Goal: Obtain resource: Download file/media

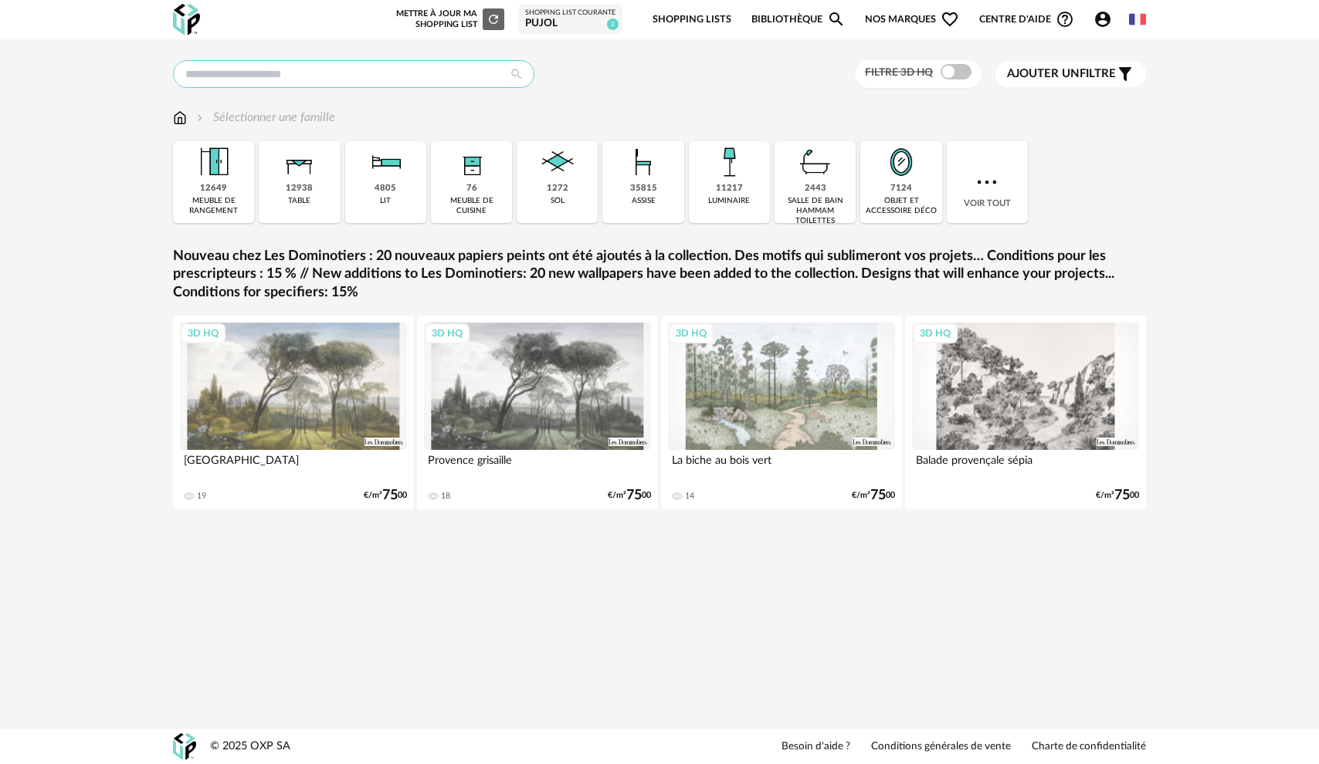
click at [327, 76] on input "text" at bounding box center [353, 74] width 361 height 28
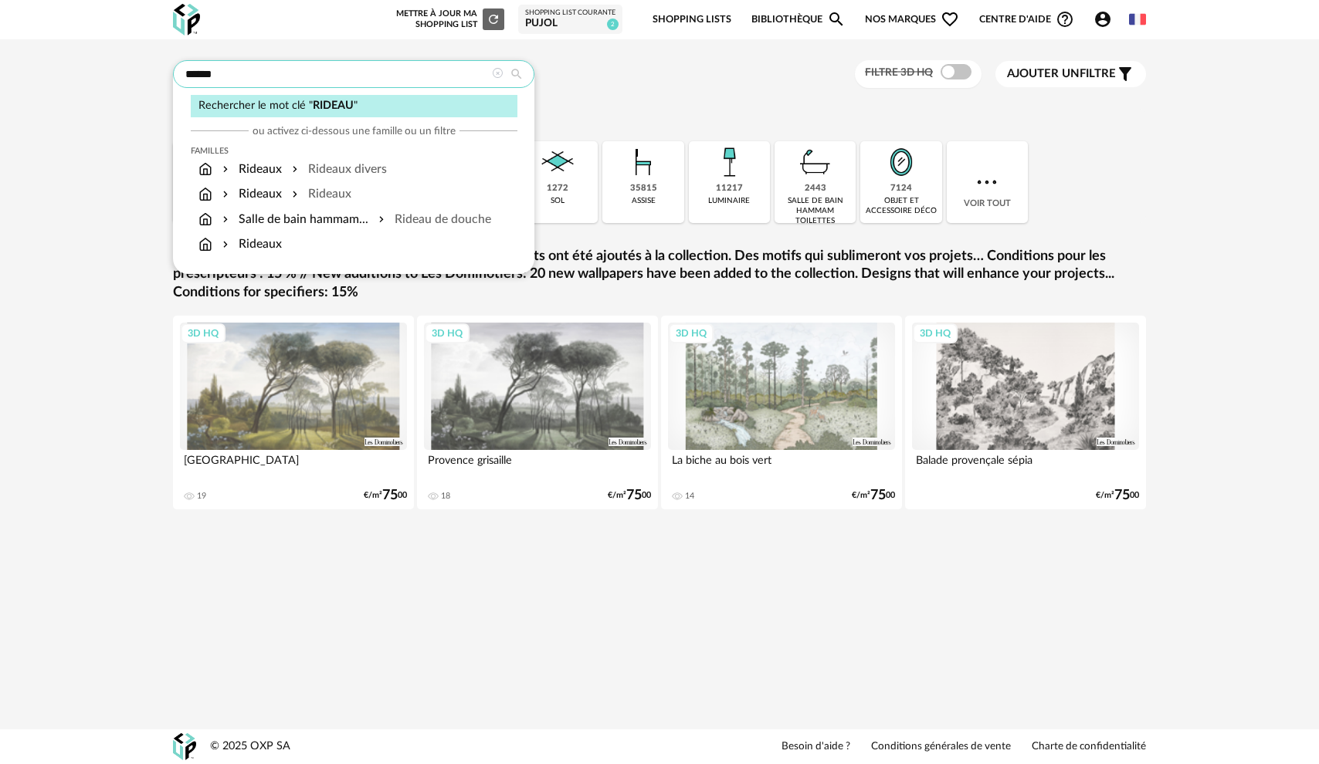
type input "******"
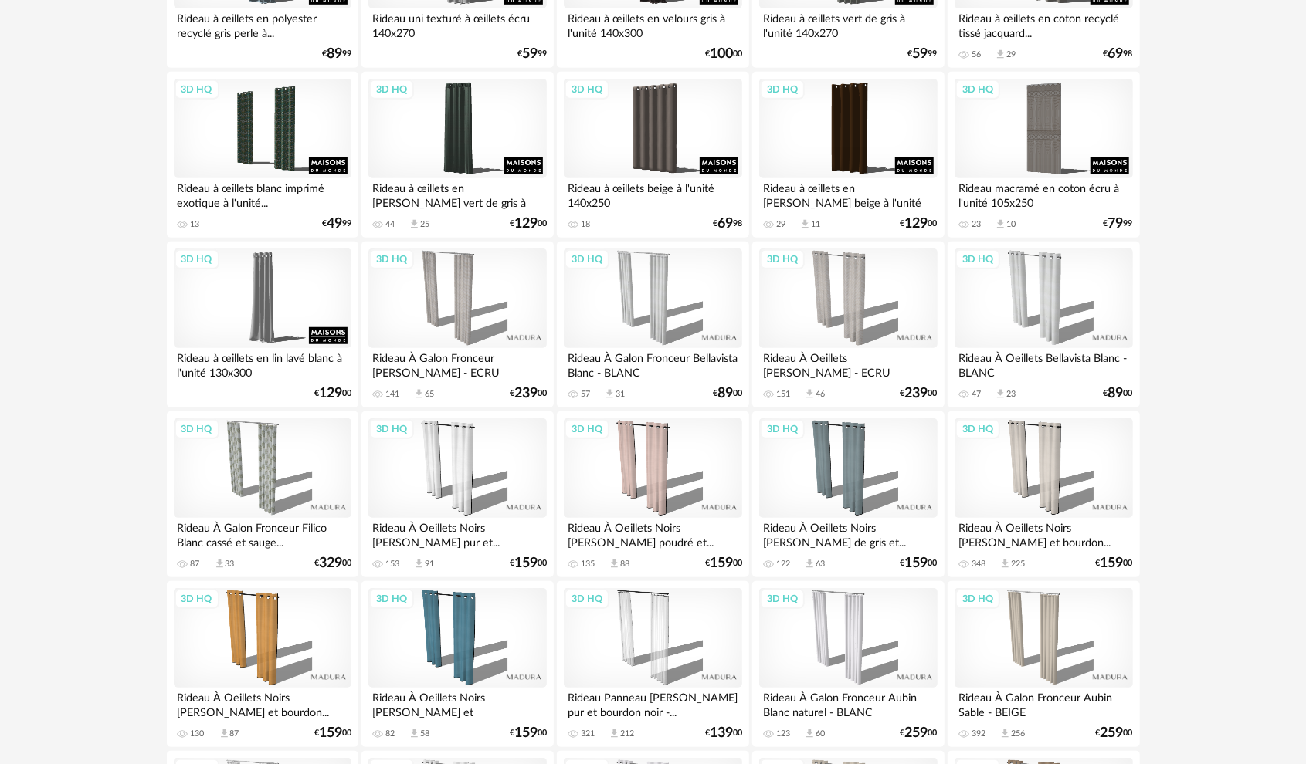
scroll to position [664, 0]
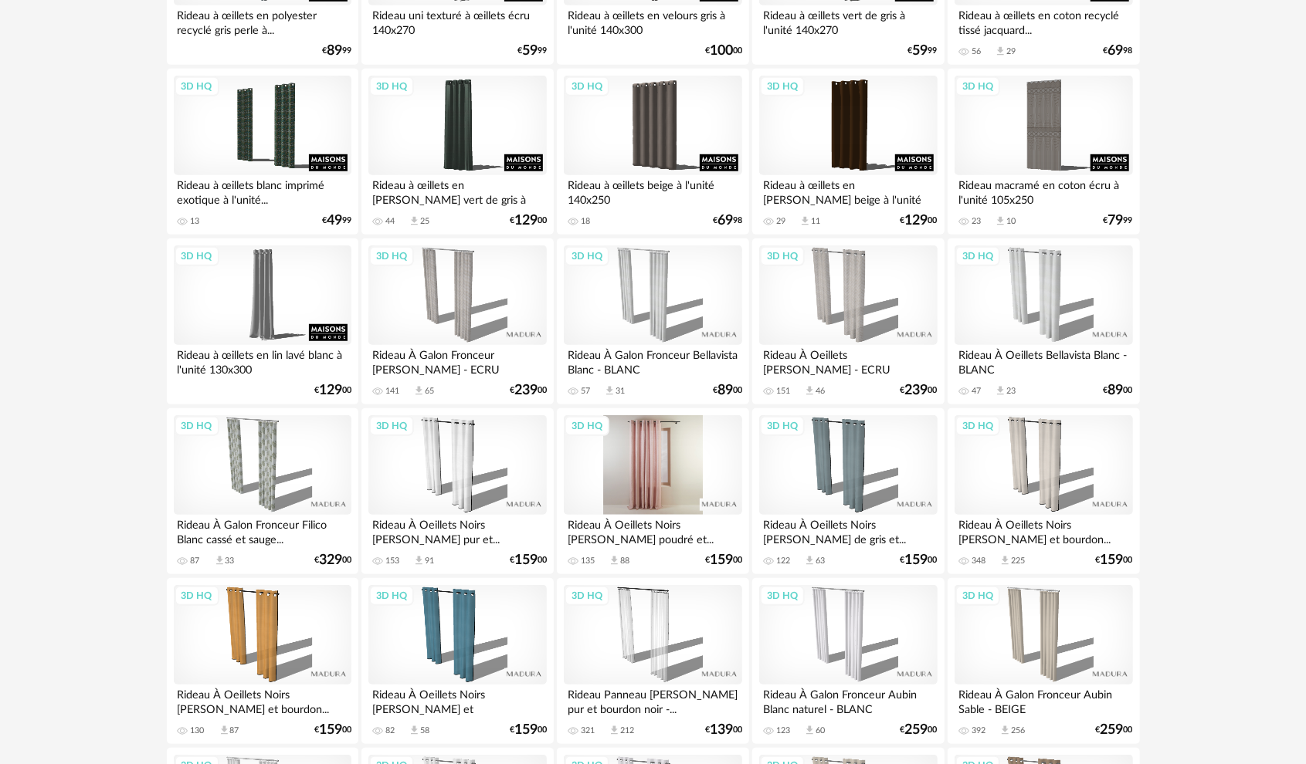
click at [656, 449] on div "3D HQ" at bounding box center [653, 465] width 178 height 100
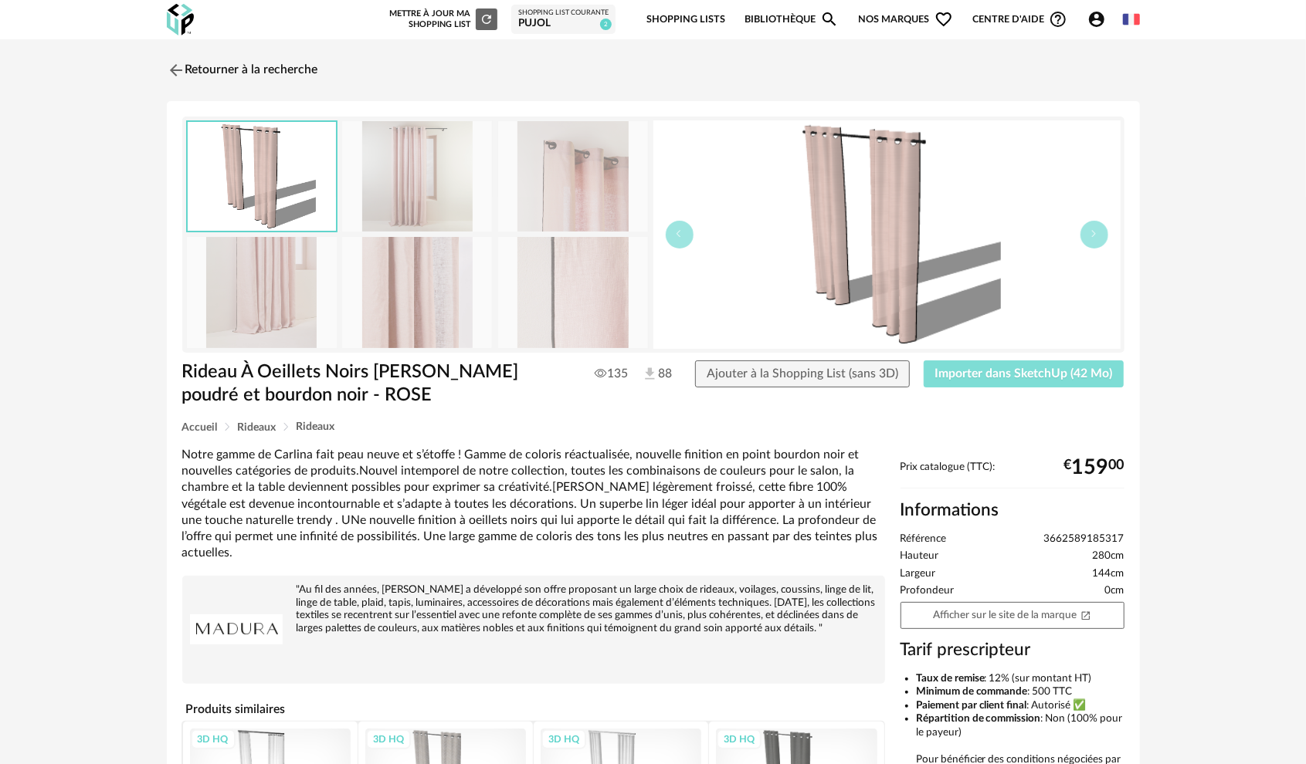
click at [1048, 372] on span "Importer dans SketchUp (42 Mo)" at bounding box center [1024, 374] width 178 height 12
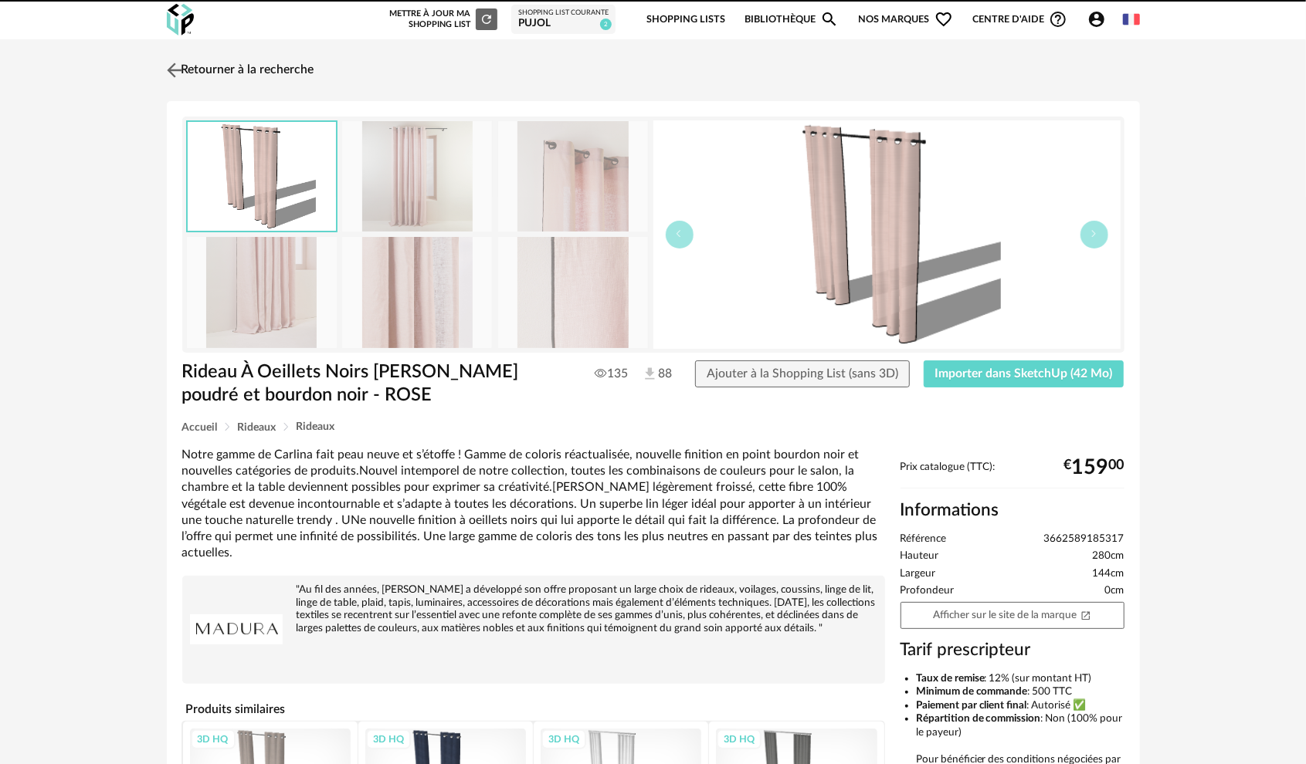
click at [177, 62] on img at bounding box center [174, 70] width 22 height 22
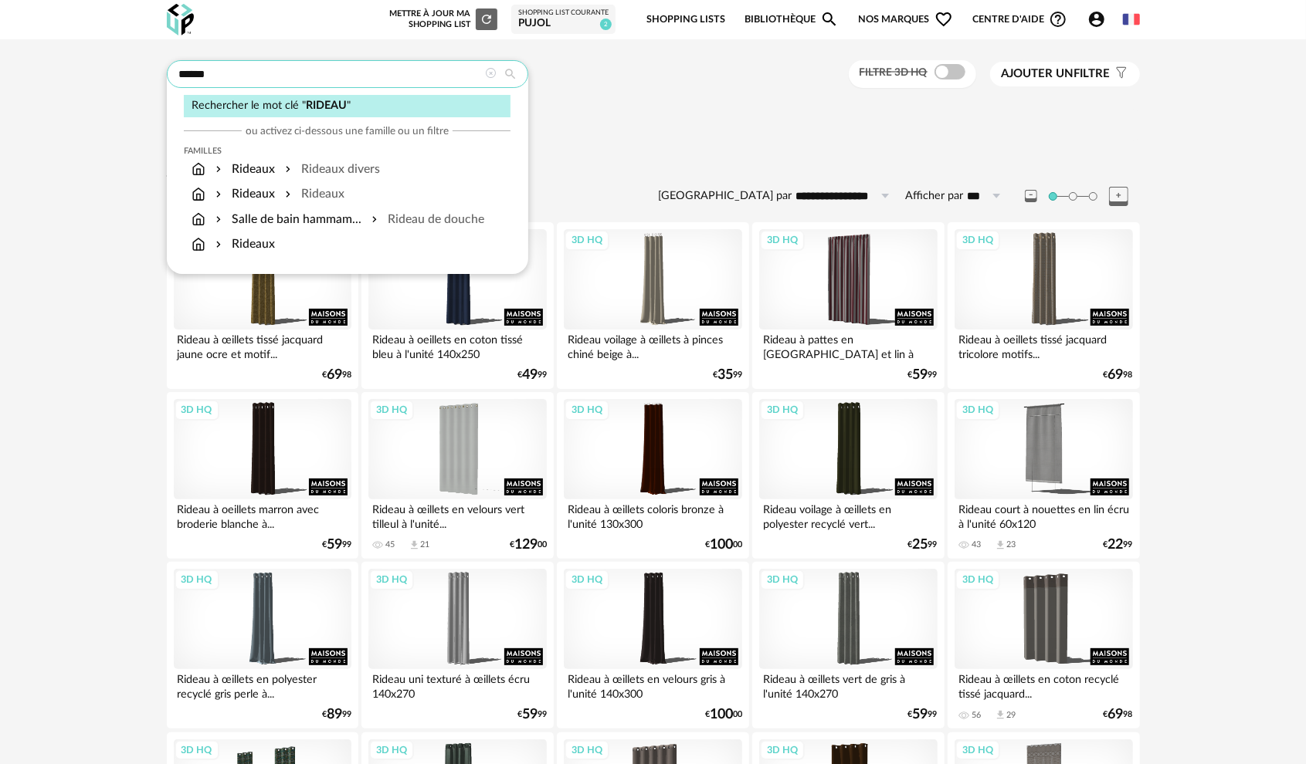
drag, startPoint x: 252, startPoint y: 73, endPoint x: 54, endPoint y: 83, distance: 198.7
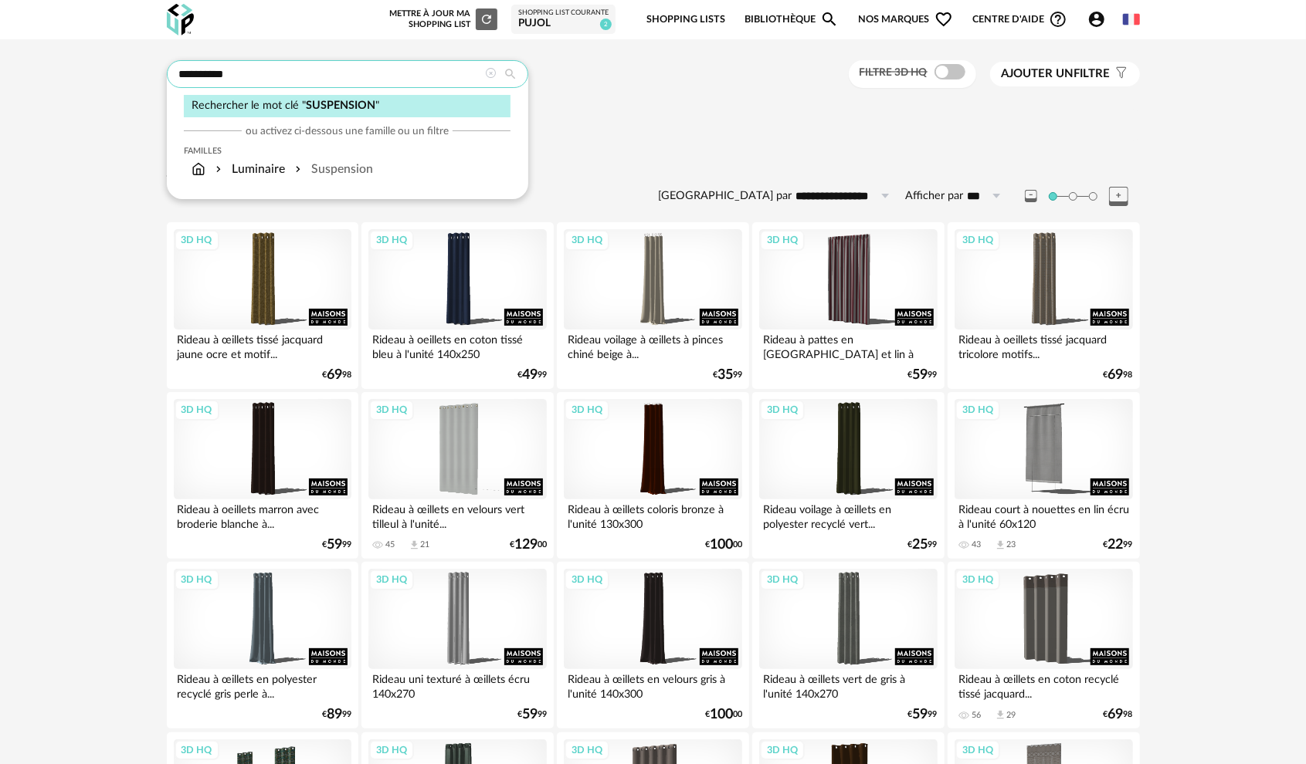
type input "**********"
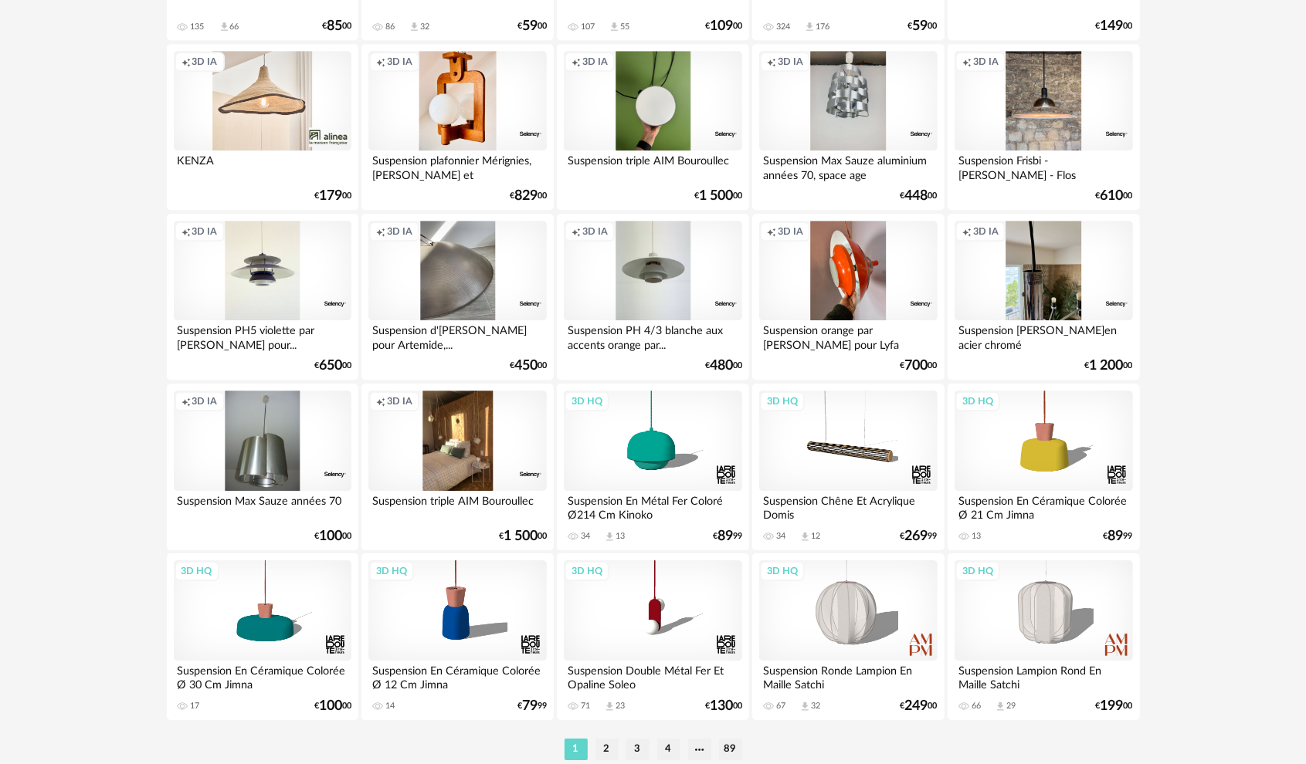
scroll to position [2957, 0]
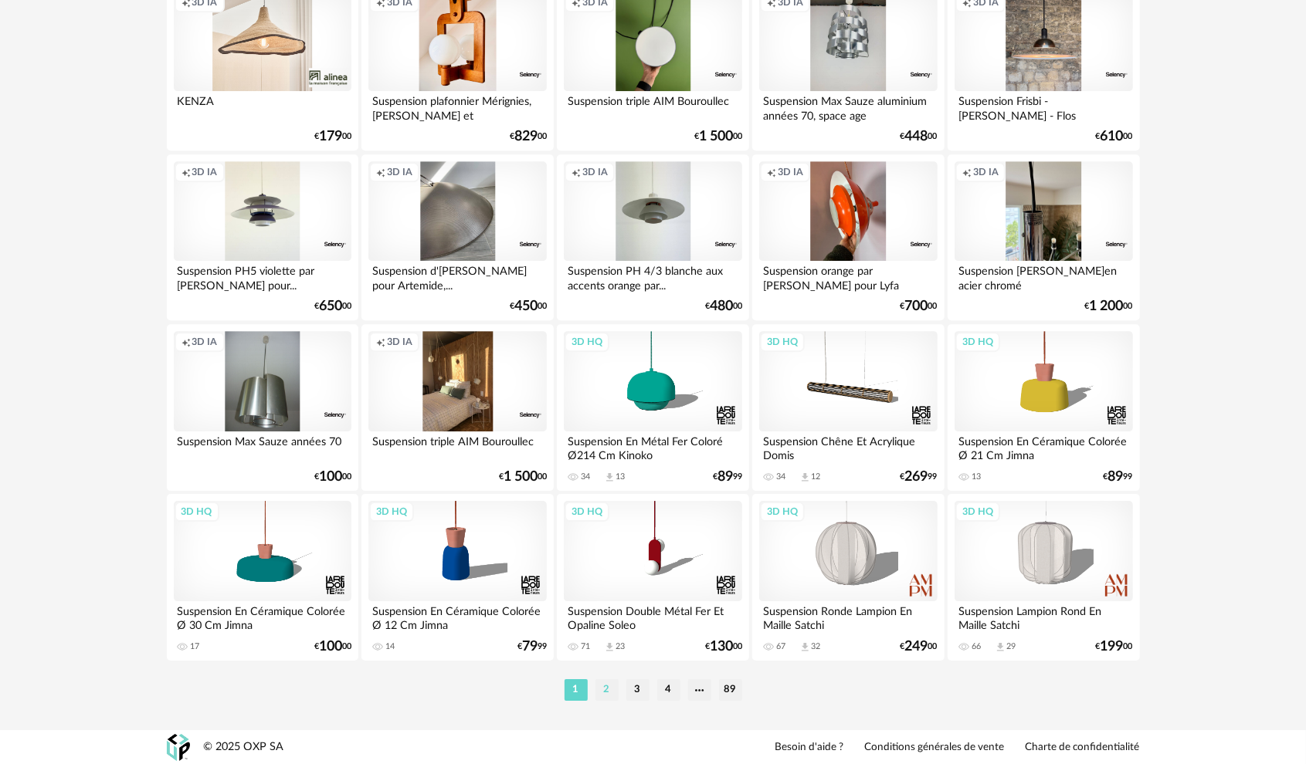
click at [605, 687] on li "2" at bounding box center [606, 690] width 23 height 22
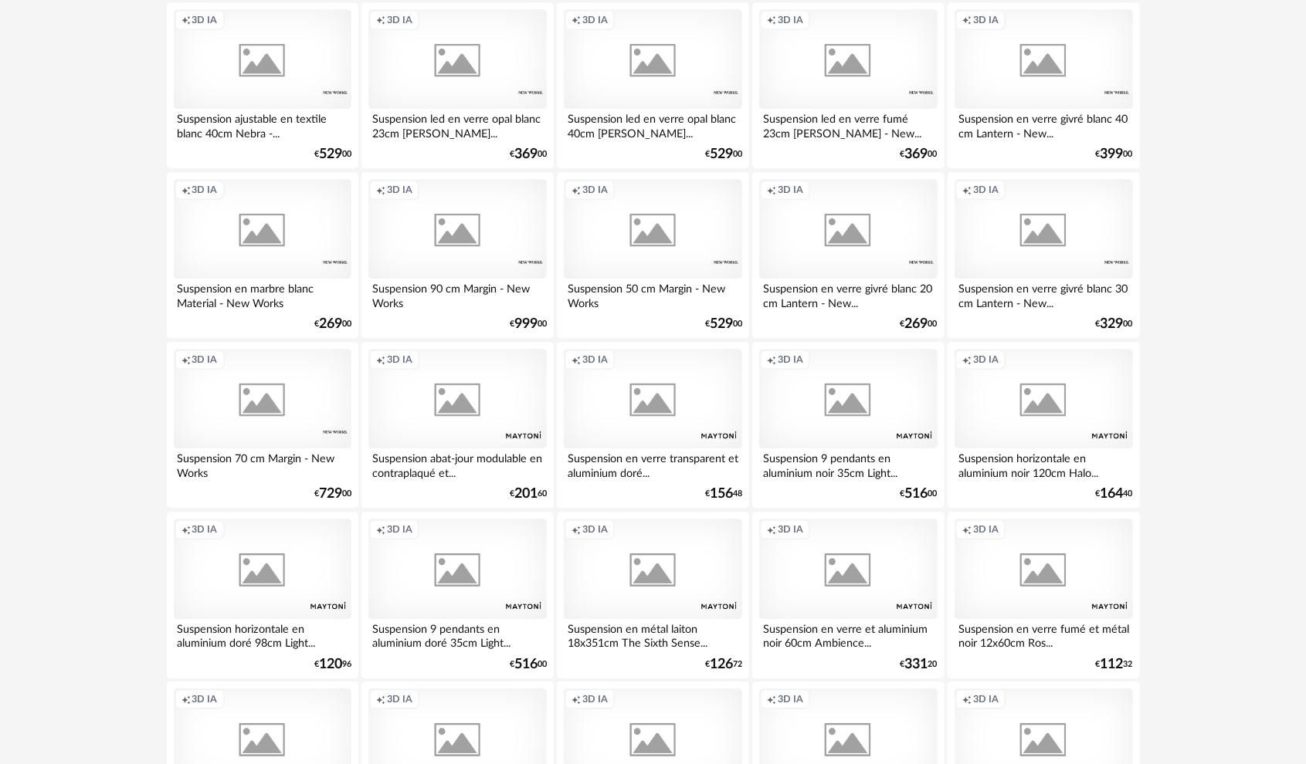
scroll to position [2957, 0]
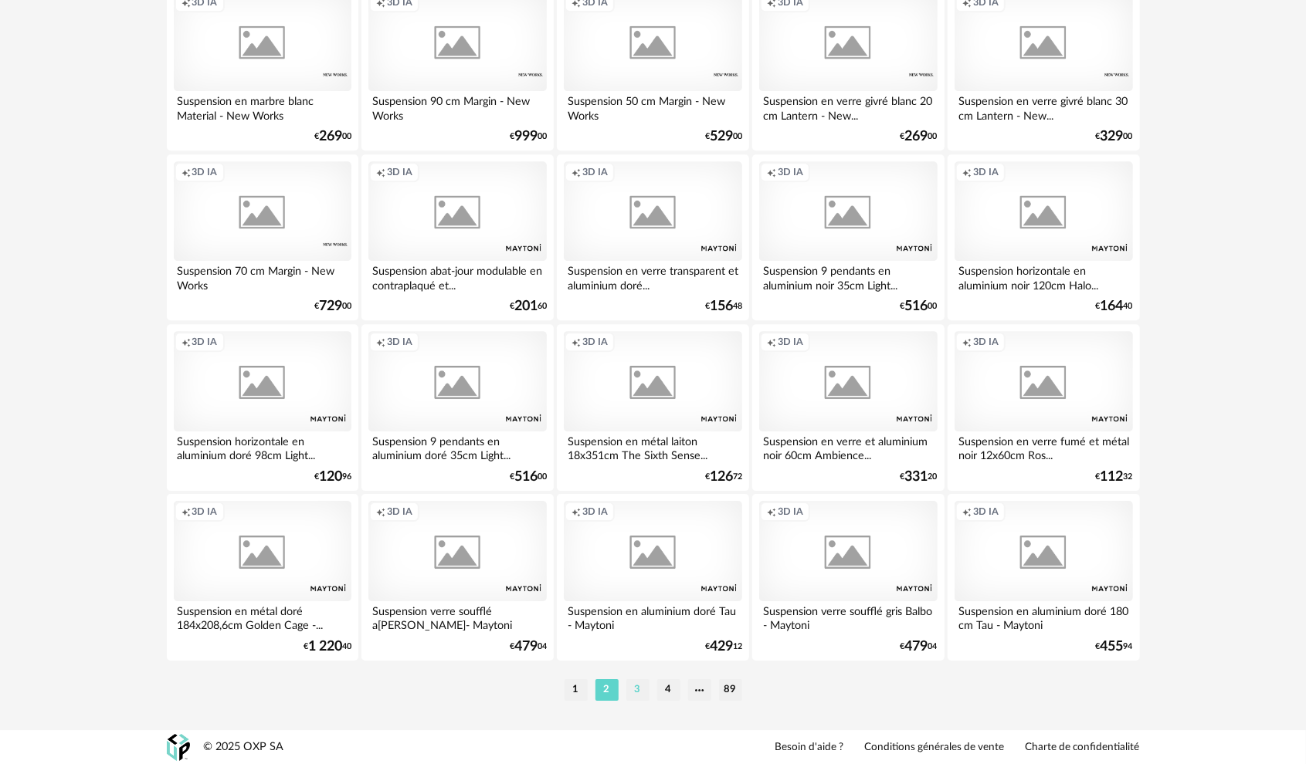
click at [635, 690] on li "3" at bounding box center [637, 690] width 23 height 22
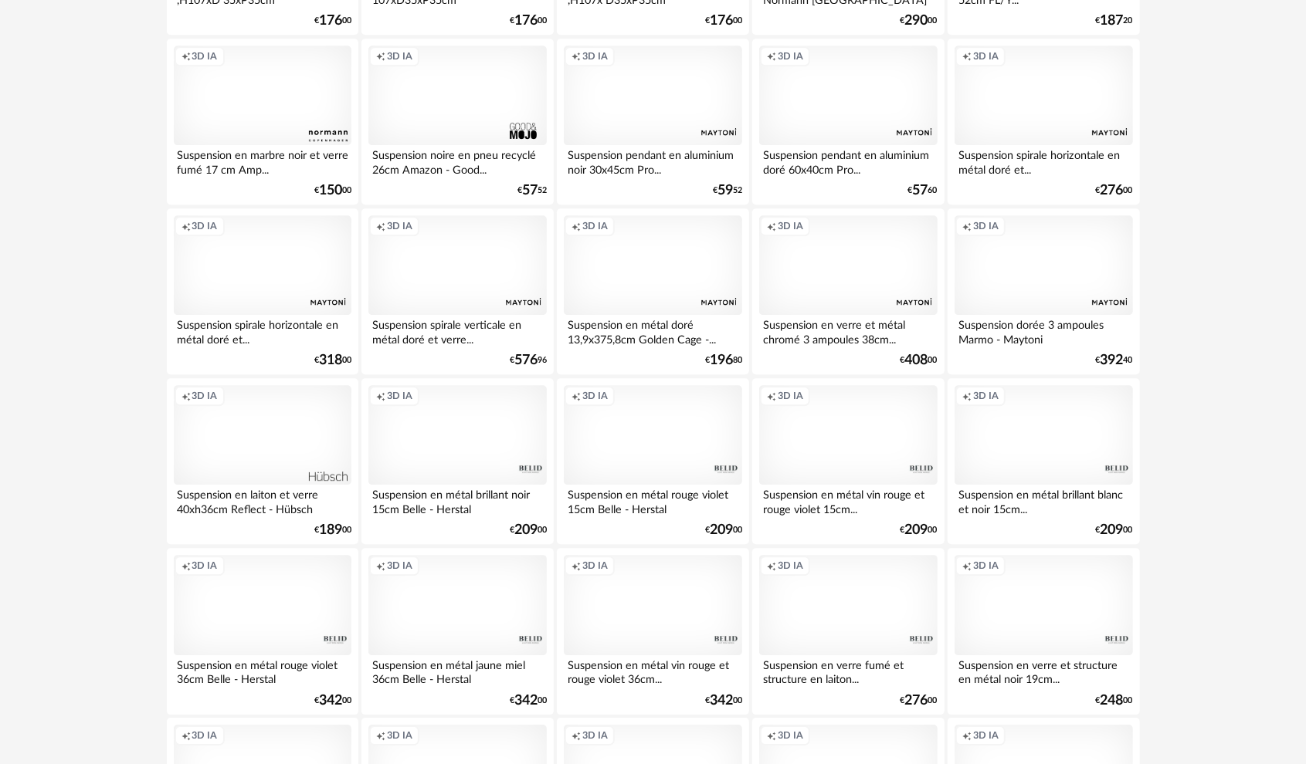
scroll to position [2957, 0]
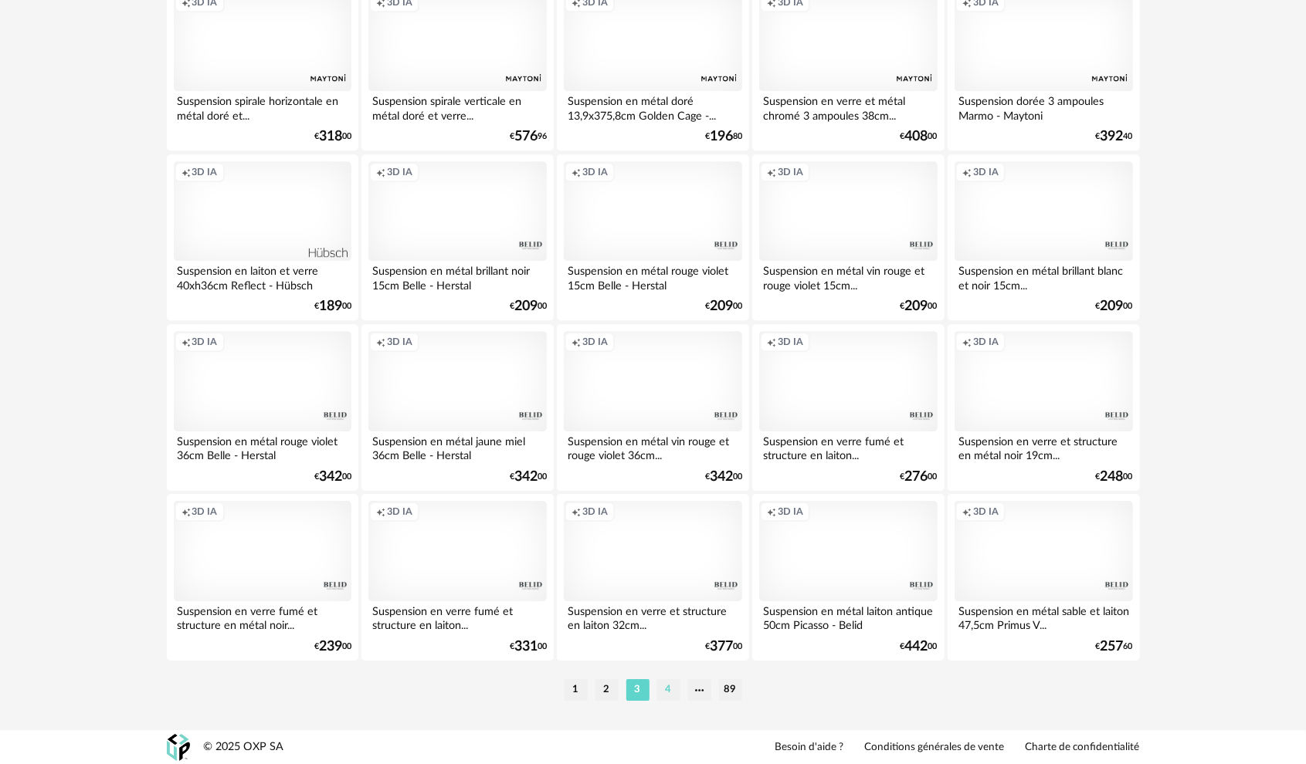
click at [671, 682] on li "4" at bounding box center [668, 690] width 23 height 22
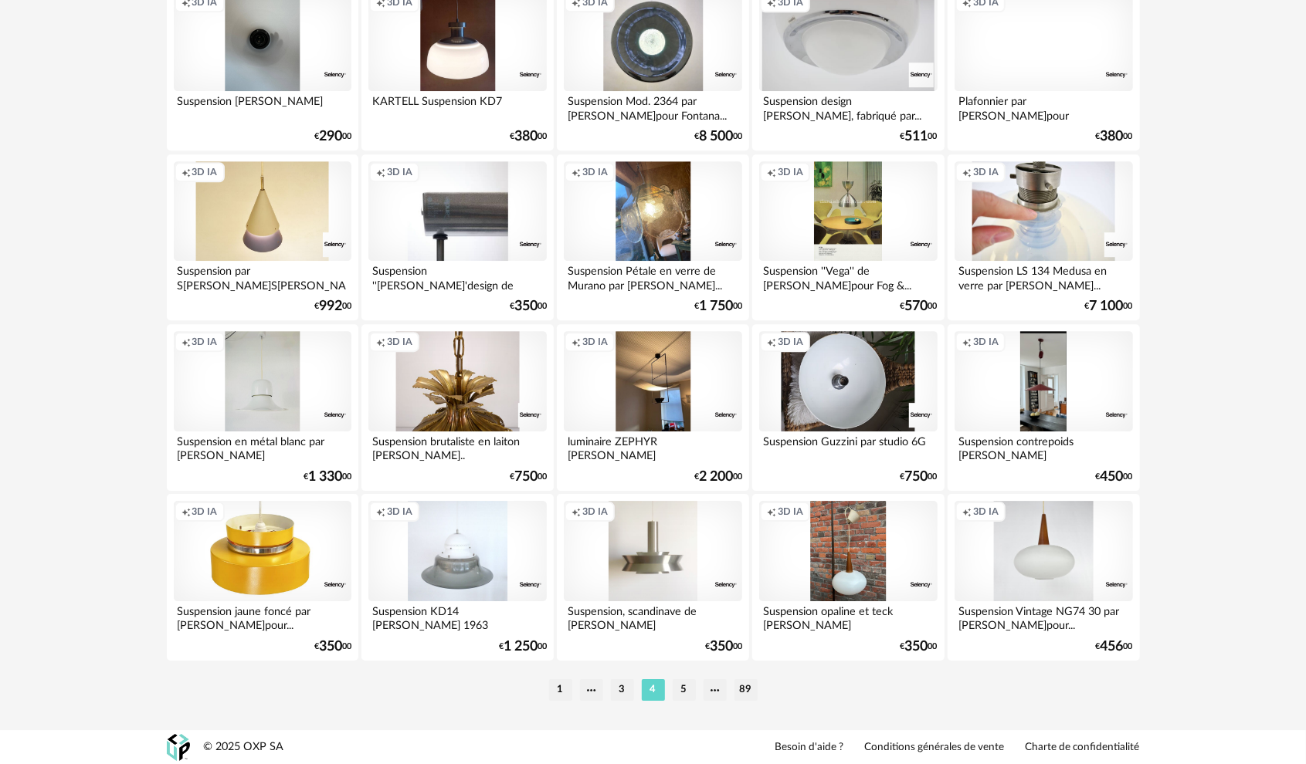
scroll to position [2957, 0]
click at [689, 690] on li "5" at bounding box center [684, 690] width 23 height 22
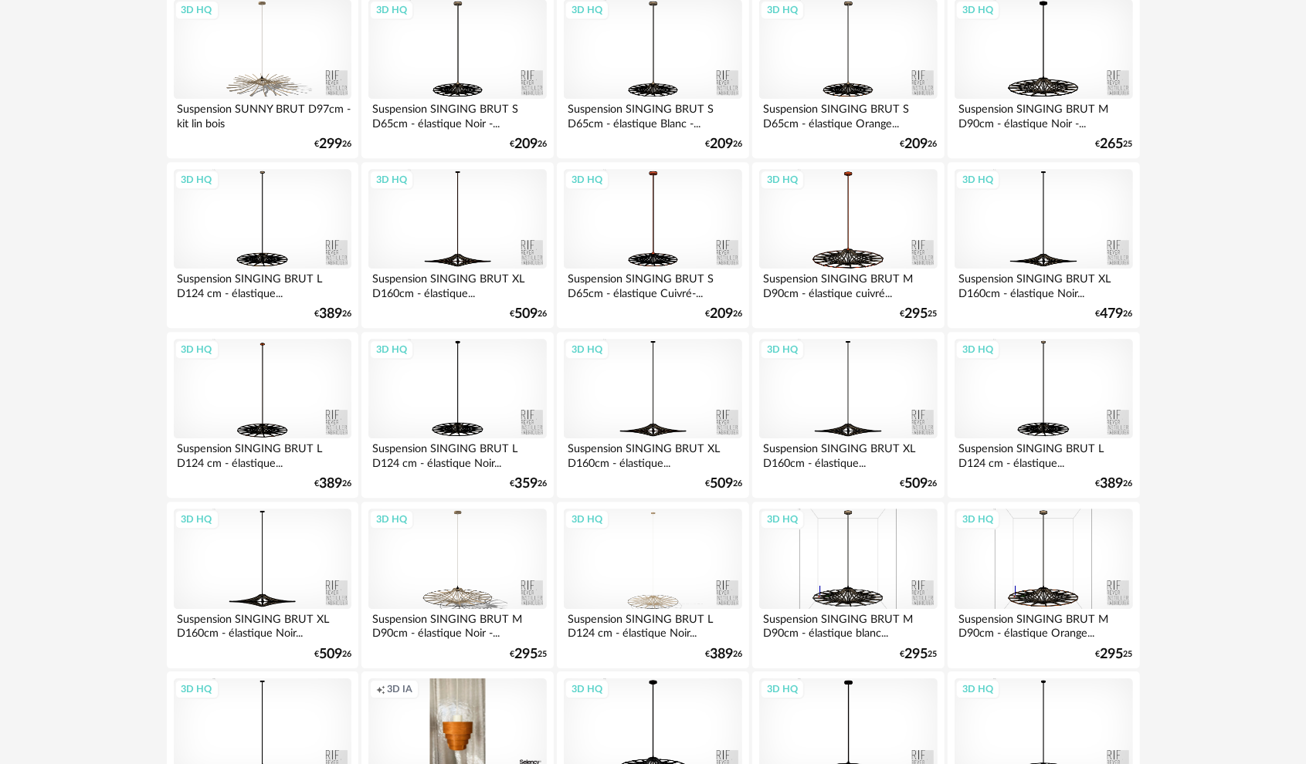
scroll to position [2957, 0]
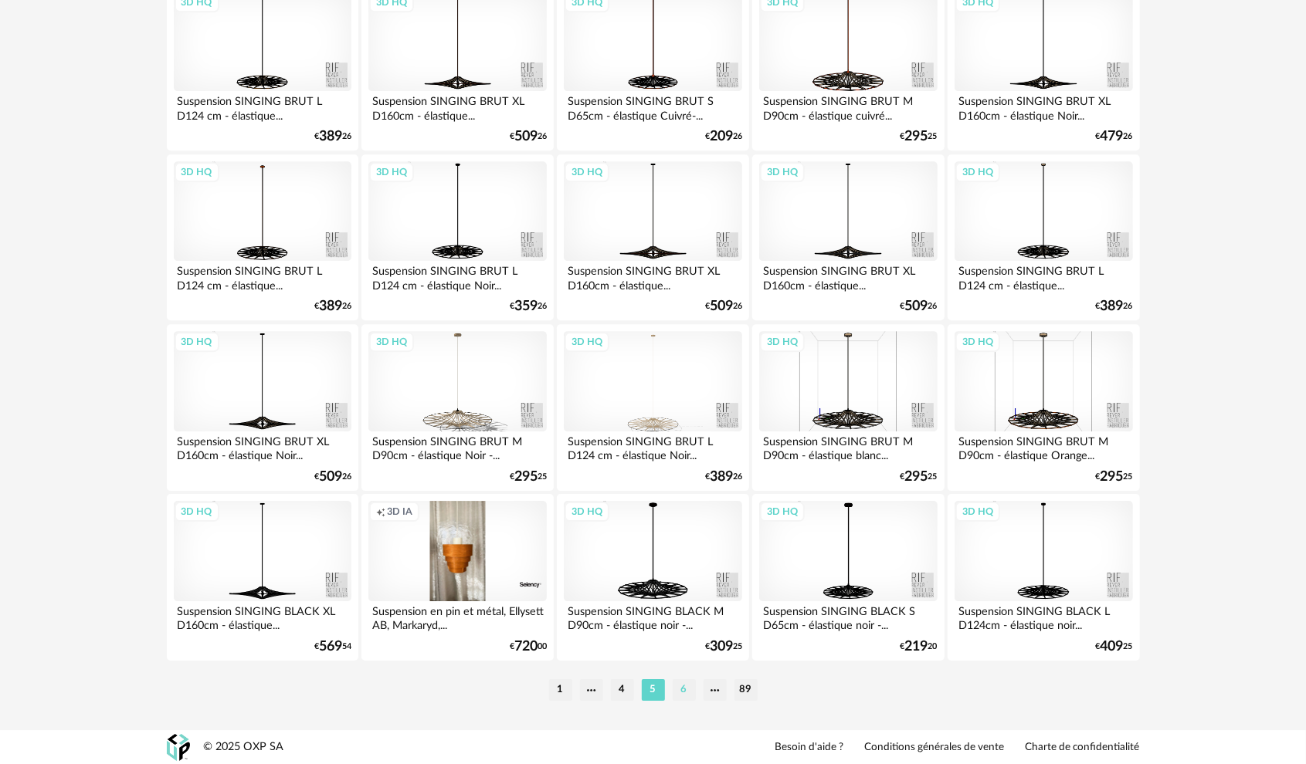
click at [682, 689] on li "6" at bounding box center [684, 690] width 23 height 22
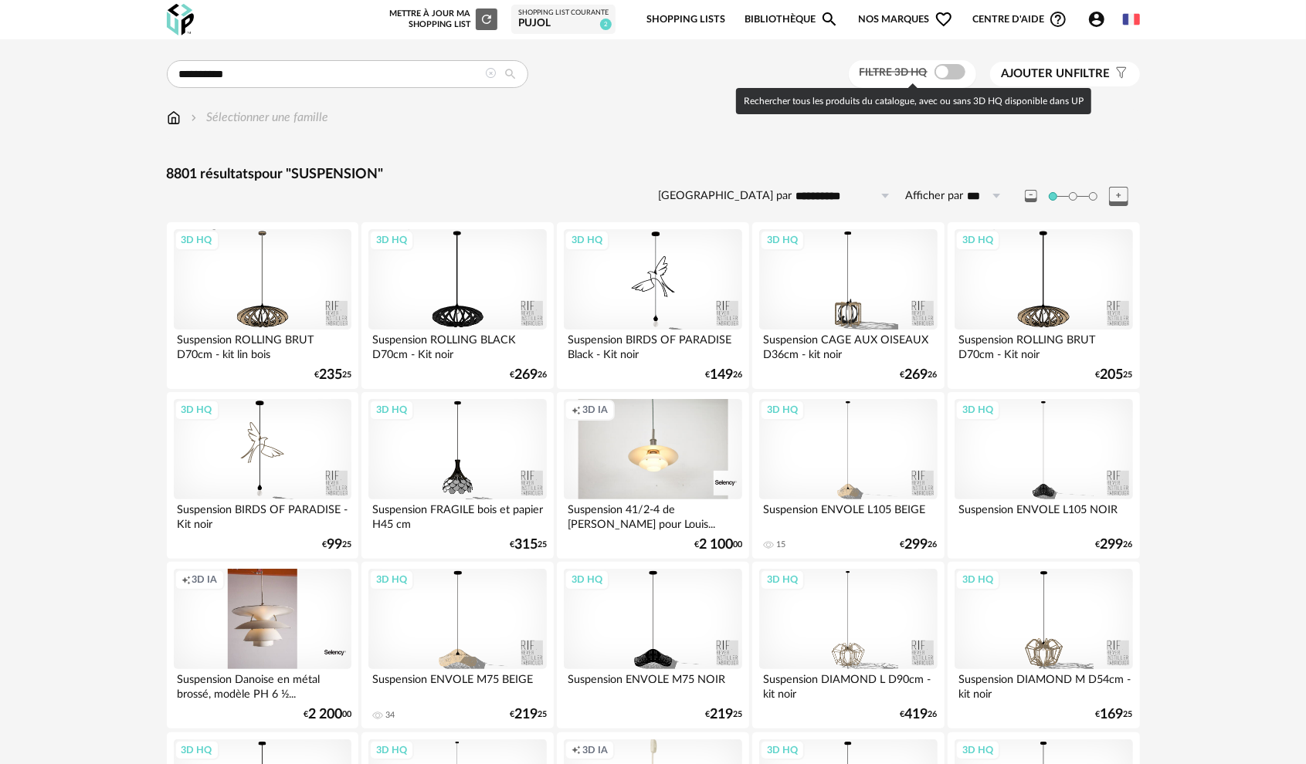
click at [951, 70] on span at bounding box center [949, 71] width 31 height 15
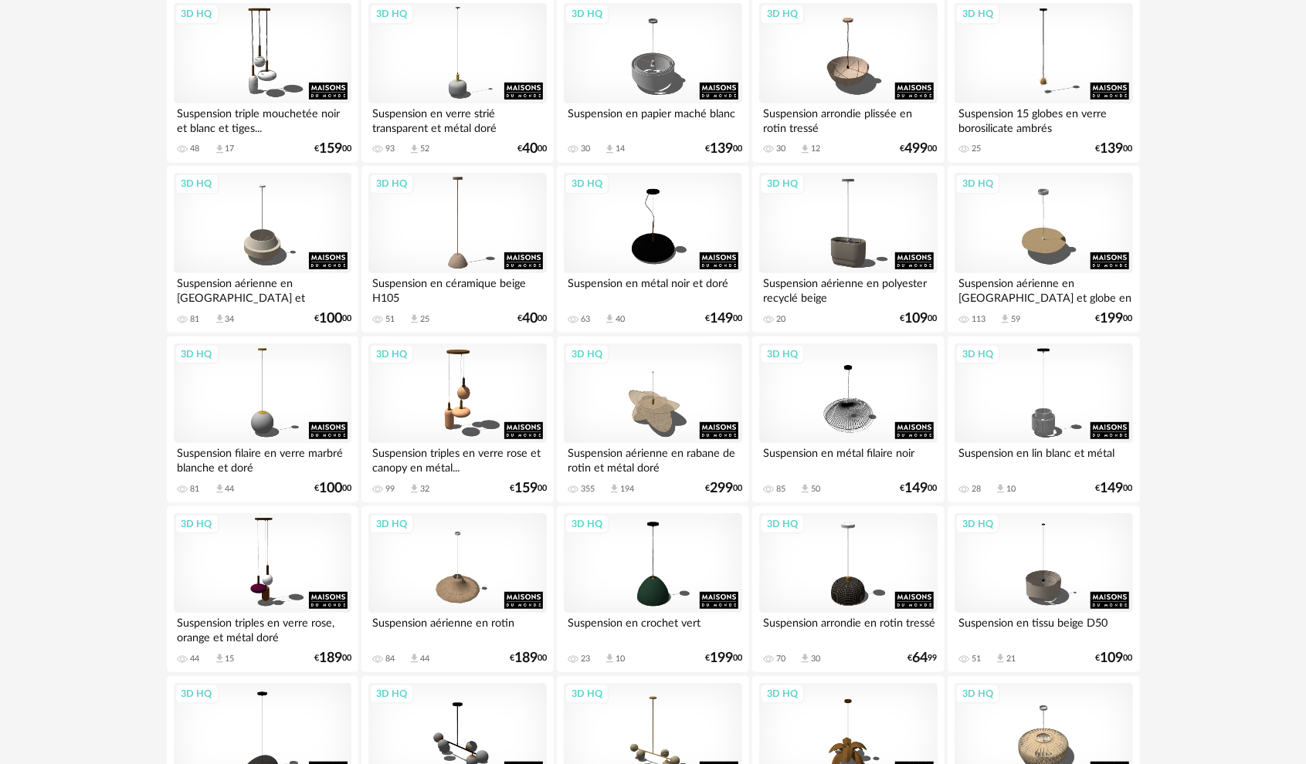
scroll to position [540, 0]
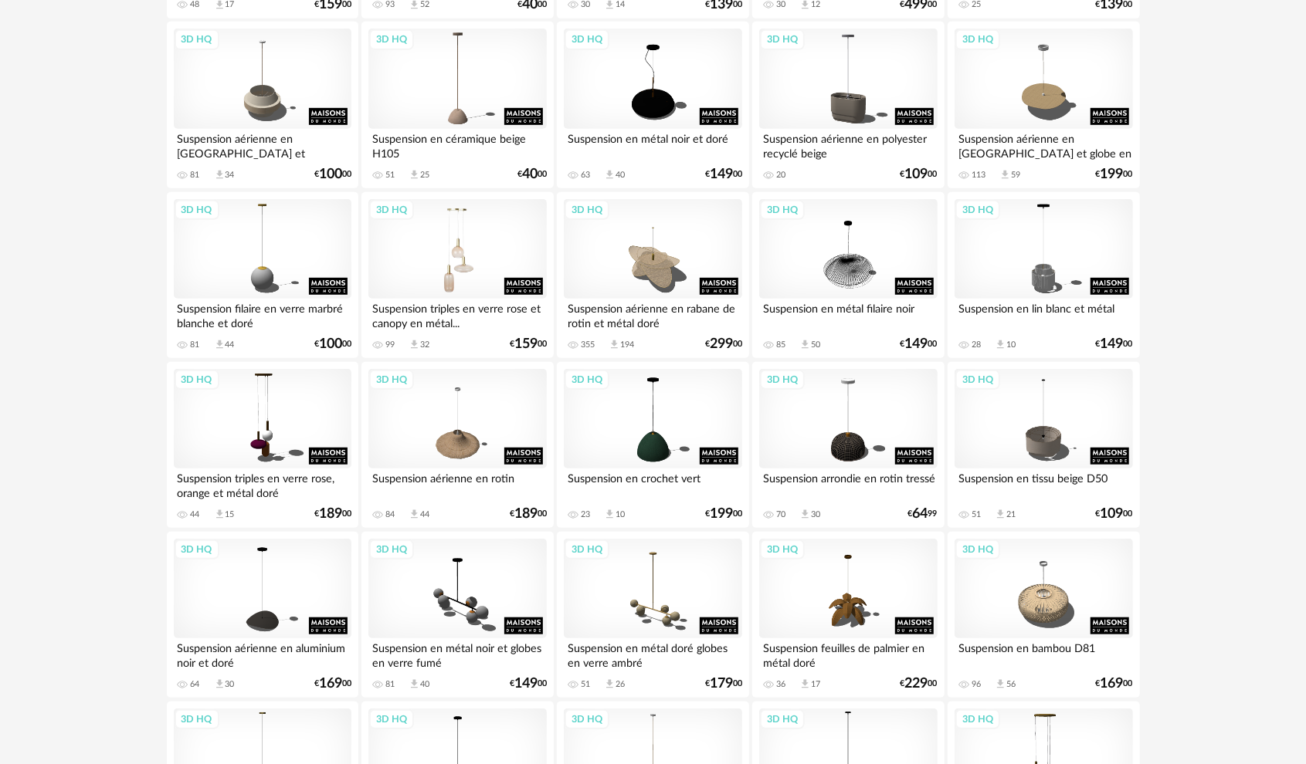
click at [459, 263] on div "3D HQ" at bounding box center [457, 249] width 178 height 100
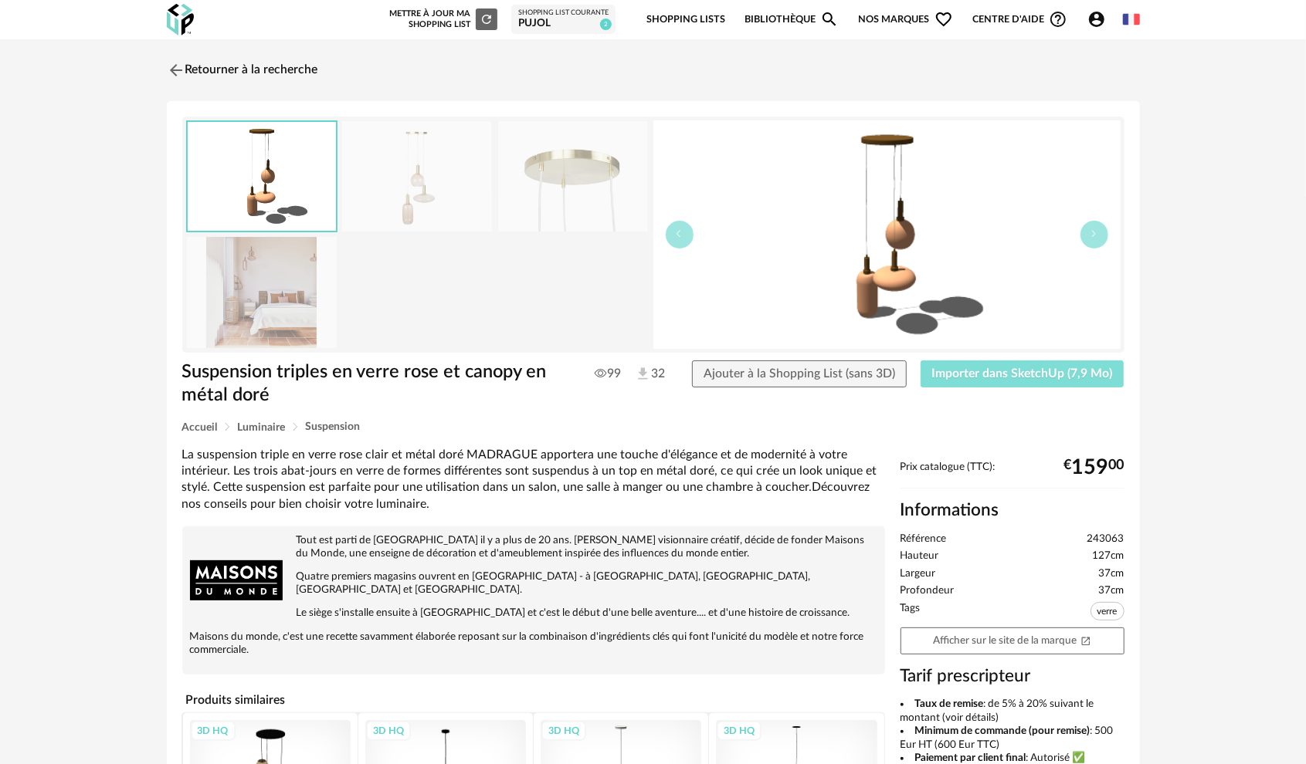
click at [1008, 373] on span "Importer dans SketchUp (7,9 Mo)" at bounding box center [1022, 374] width 181 height 12
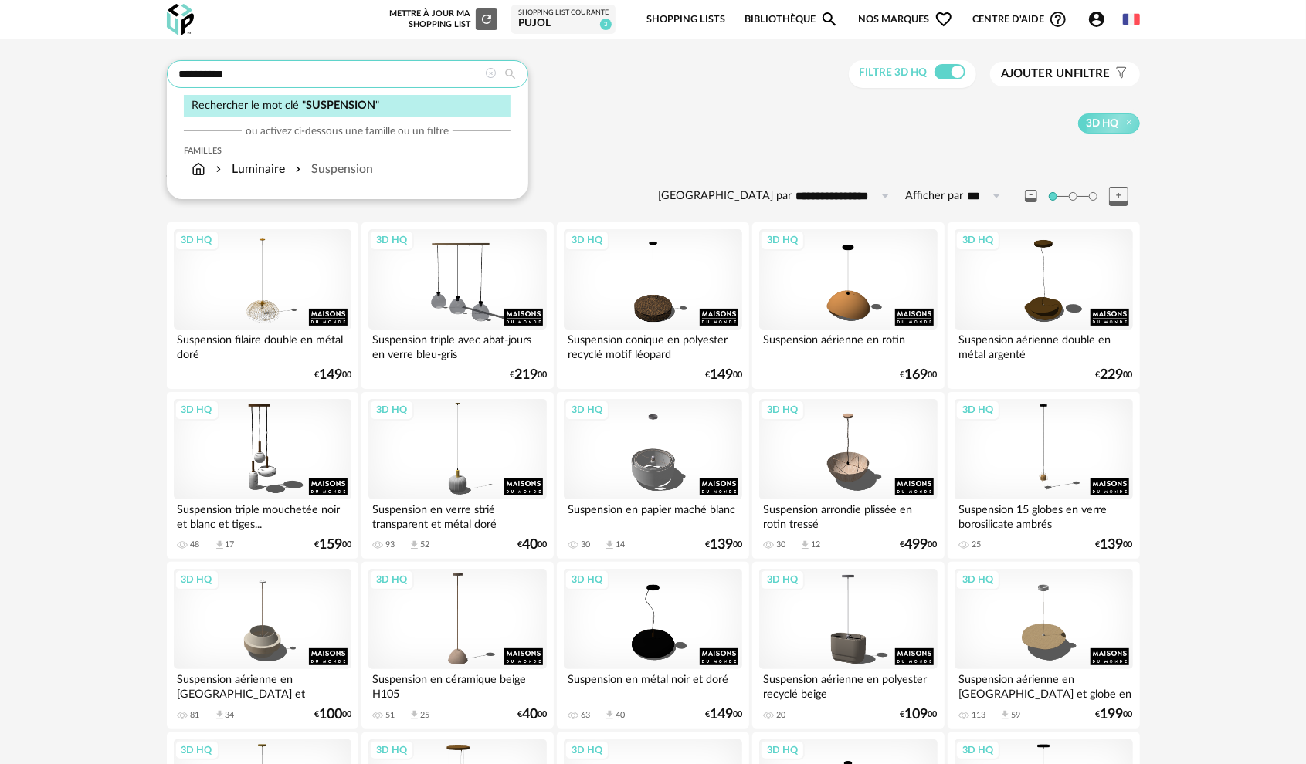
drag, startPoint x: 270, startPoint y: 71, endPoint x: 53, endPoint y: 42, distance: 218.8
type input "**********"
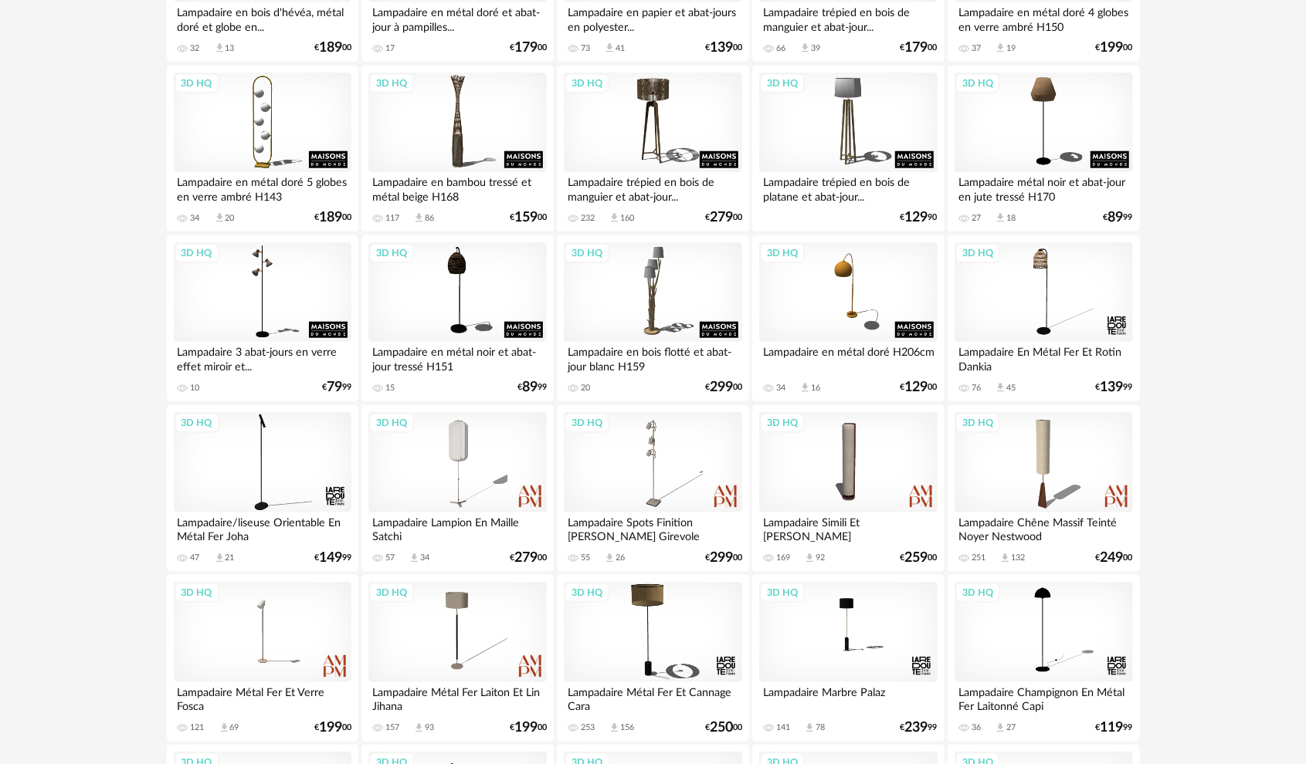
scroll to position [1019, 0]
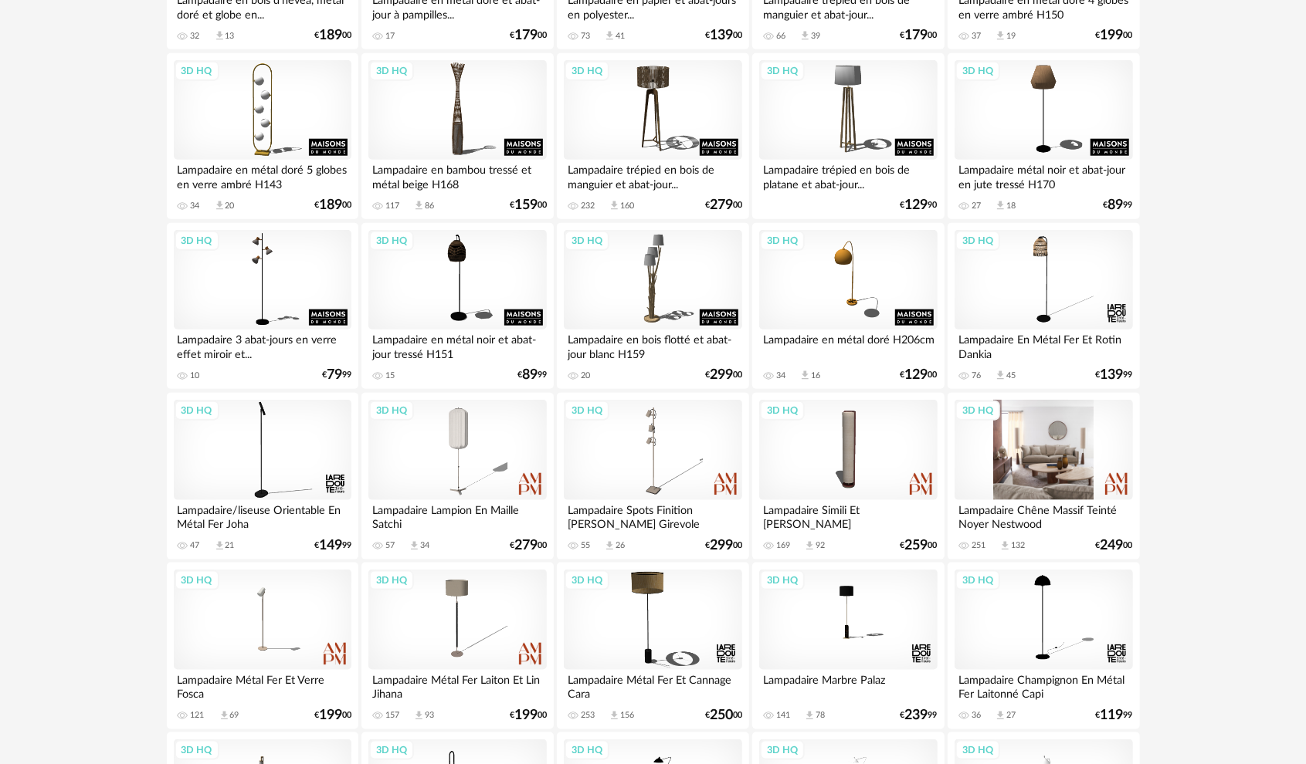
click at [1050, 460] on div "3D HQ" at bounding box center [1043, 450] width 178 height 100
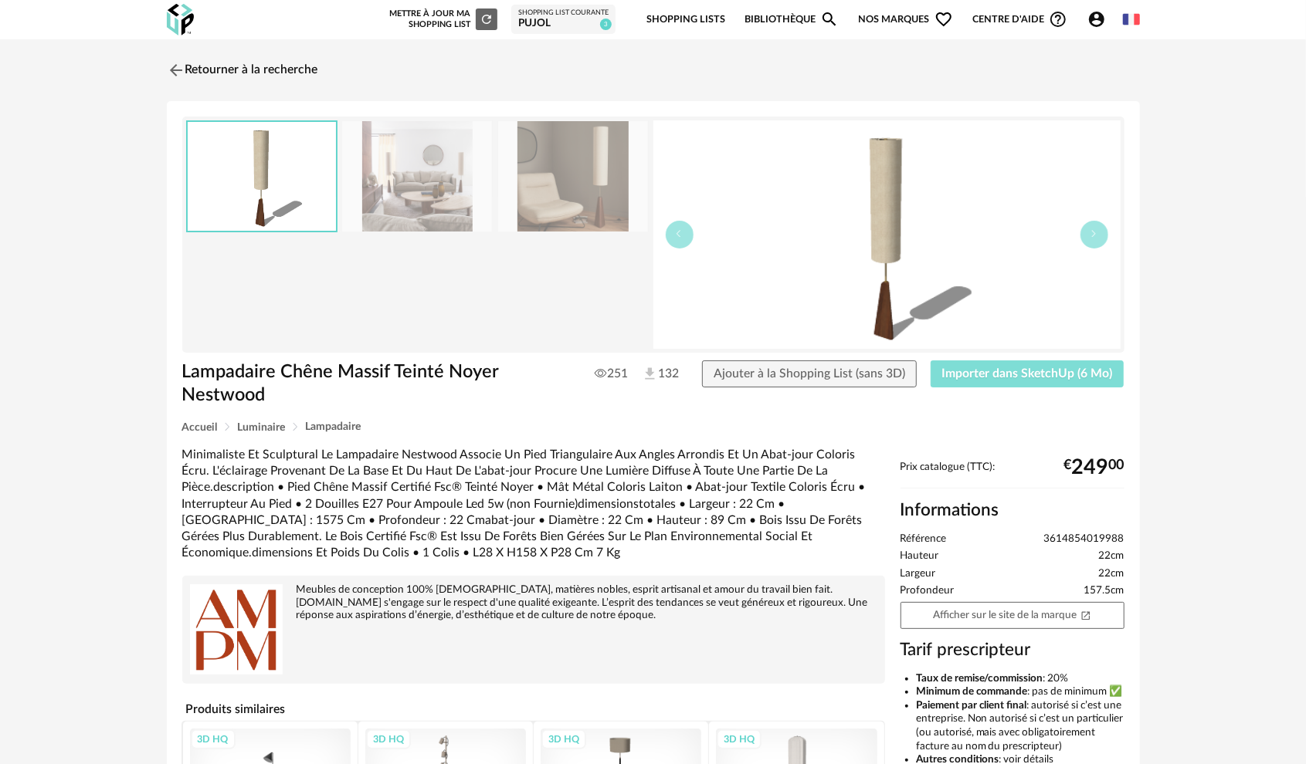
click at [1046, 377] on span "Importer dans SketchUp (6 Mo)" at bounding box center [1027, 374] width 171 height 12
